Goal: Task Accomplishment & Management: Use online tool/utility

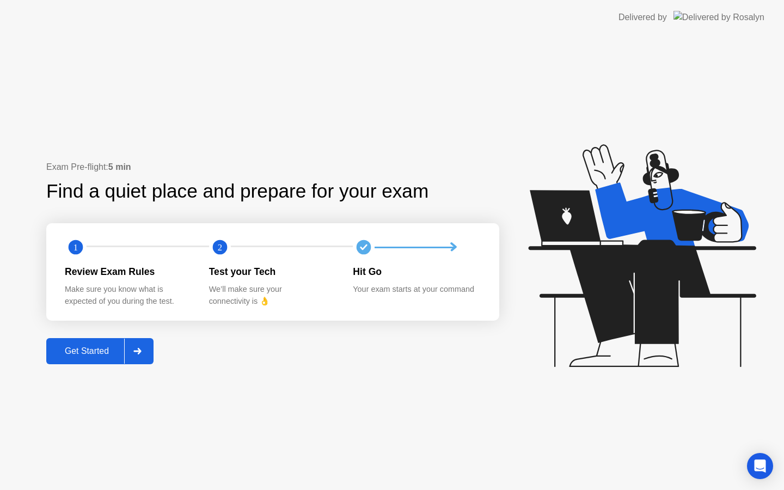
click at [102, 342] on button "Get Started" at bounding box center [99, 351] width 107 height 26
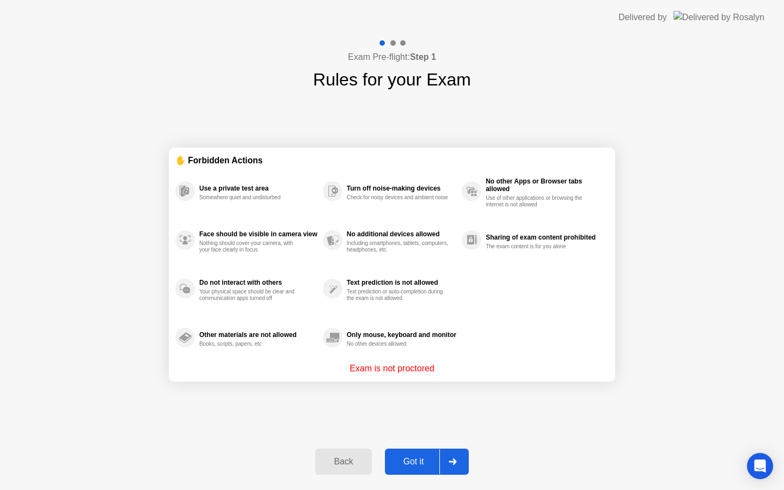
click at [406, 459] on div "Got it" at bounding box center [413, 462] width 51 height 10
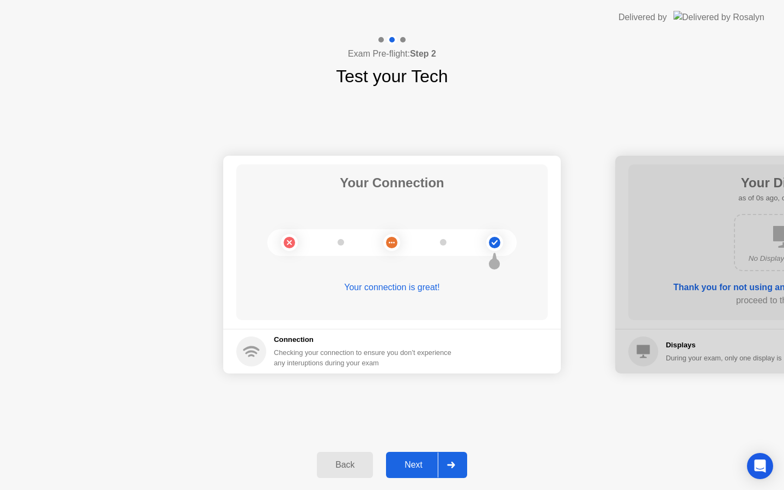
click at [424, 463] on div "Next" at bounding box center [413, 465] width 48 height 10
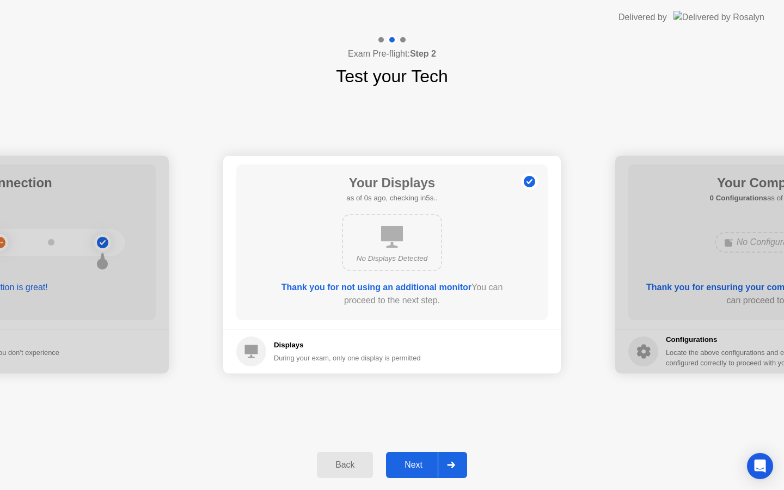
click at [424, 463] on div "Next" at bounding box center [413, 465] width 48 height 10
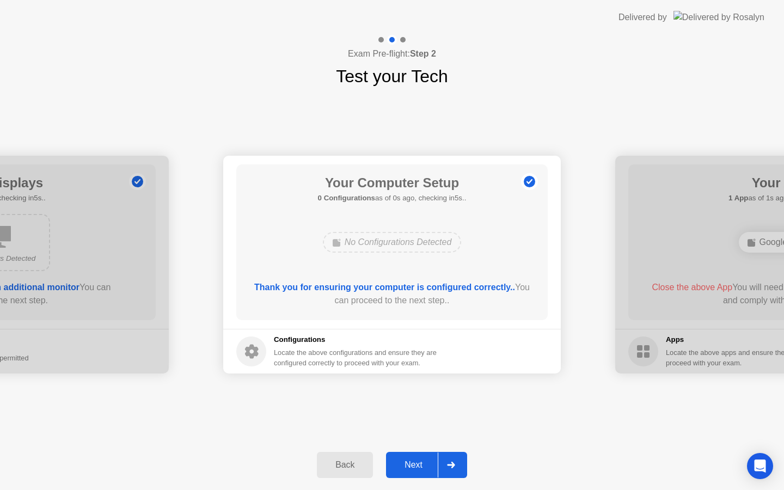
click at [424, 463] on div "Next" at bounding box center [413, 465] width 48 height 10
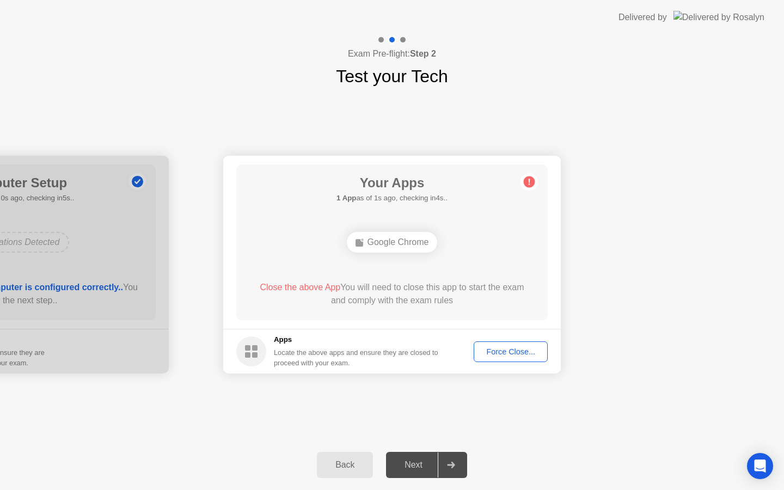
click at [499, 351] on div "Force Close..." at bounding box center [510, 351] width 66 height 9
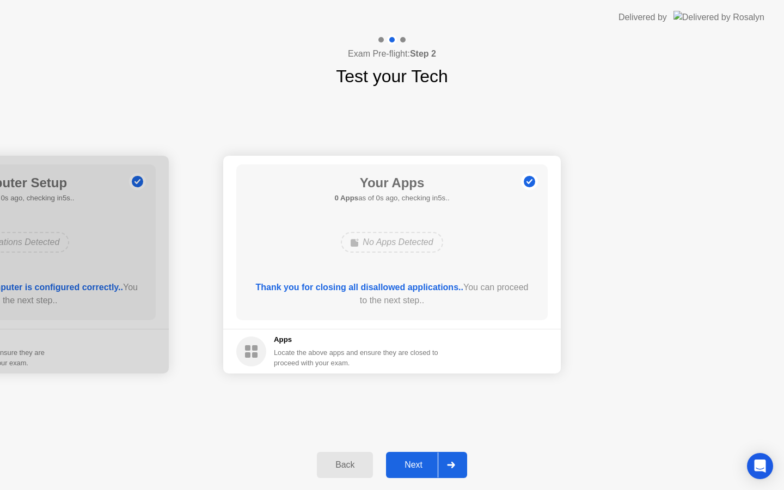
click at [421, 469] on div "Next" at bounding box center [413, 465] width 48 height 10
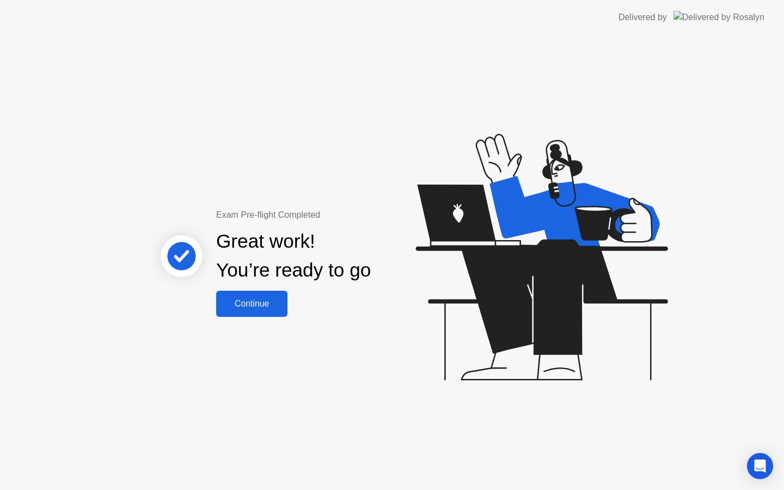
click at [275, 302] on div "Continue" at bounding box center [251, 304] width 65 height 10
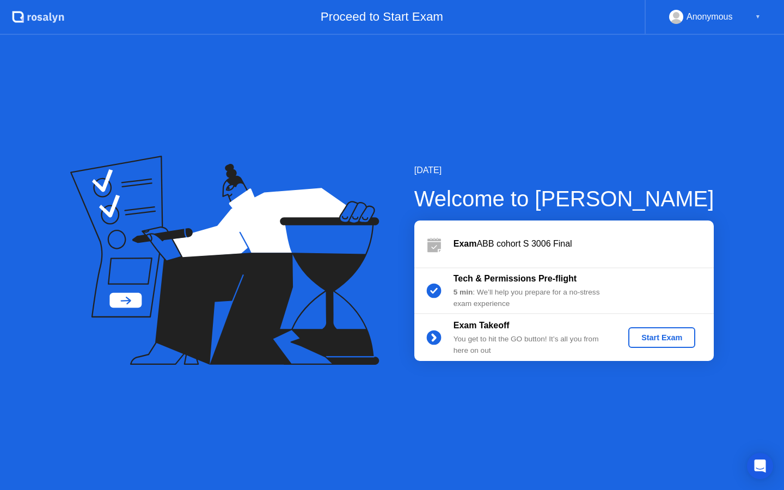
click at [645, 335] on div "Start Exam" at bounding box center [661, 337] width 58 height 9
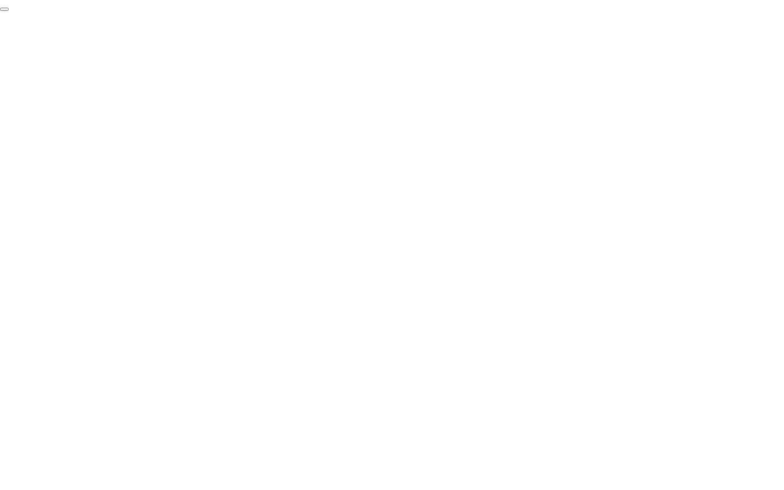
click div "End Proctoring Session"
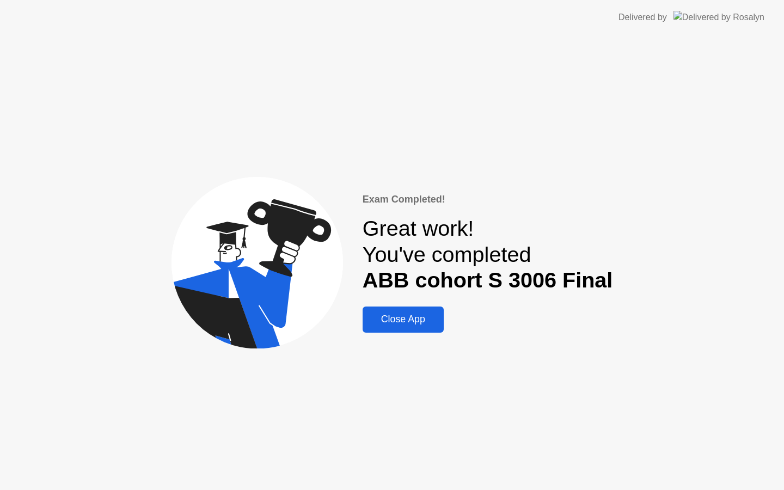
click at [411, 322] on div "Close App" at bounding box center [403, 319] width 75 height 11
